Goal: Find specific page/section: Find specific page/section

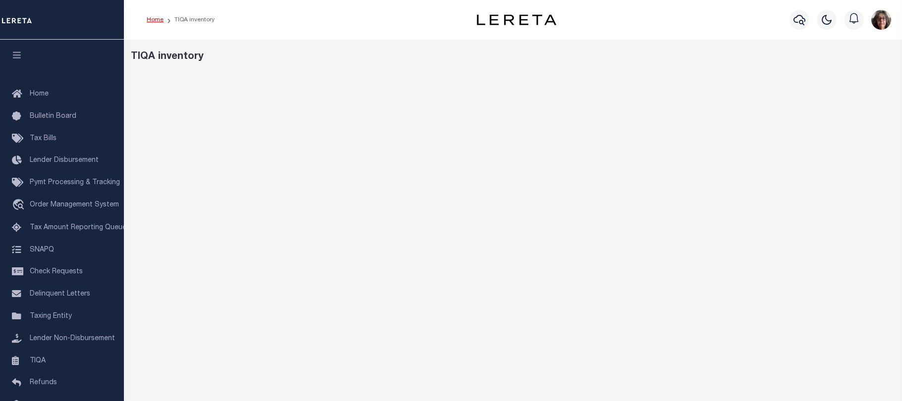
click at [153, 20] on link "Home" at bounding box center [155, 20] width 17 height 6
drag, startPoint x: 756, startPoint y: 54, endPoint x: 758, endPoint y: 59, distance: 5.8
click at [756, 54] on div "Work Queues_Internal" at bounding box center [513, 57] width 765 height 15
